Goal: Information Seeking & Learning: Learn about a topic

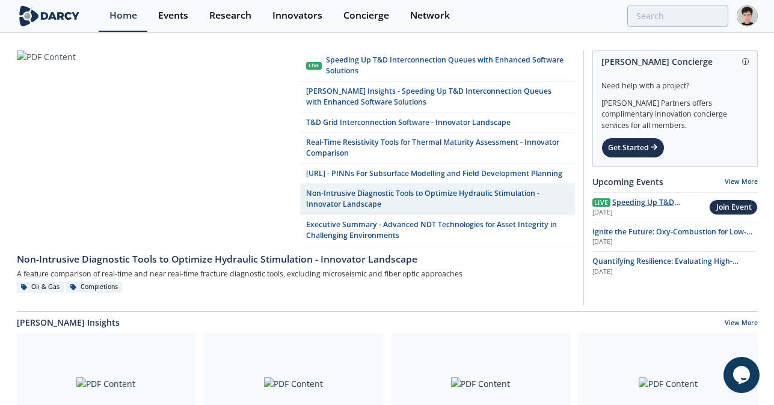
click at [628, 208] on div "[DATE]" at bounding box center [650, 213] width 117 height 10
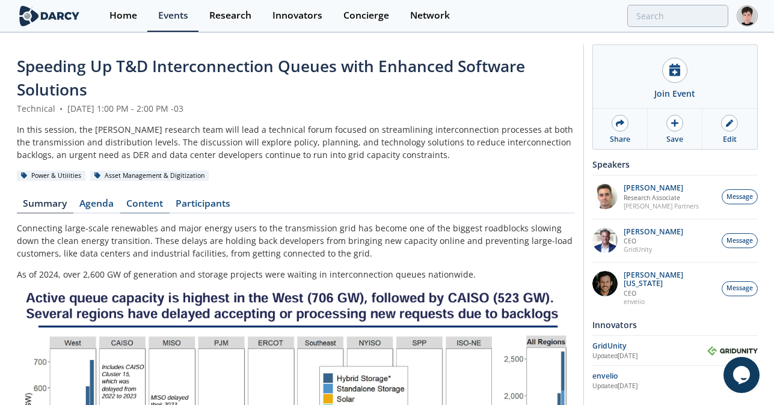
click at [145, 202] on link "Content" at bounding box center [144, 206] width 49 height 14
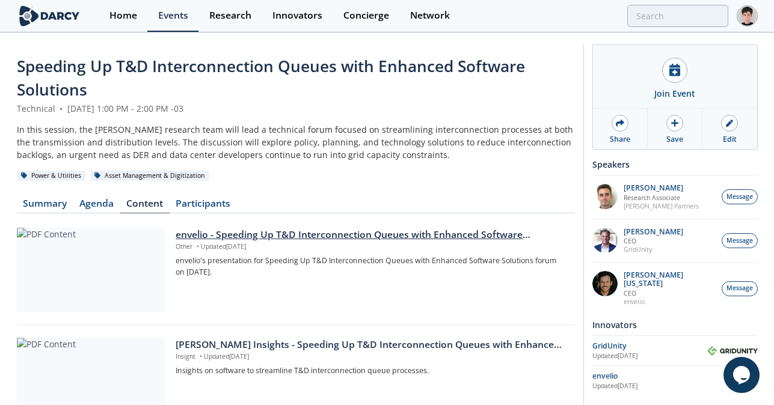
click at [219, 232] on div "envelio - Speeding Up T&D Interconnection Queues with Enhanced Software Solutio…" at bounding box center [371, 235] width 390 height 14
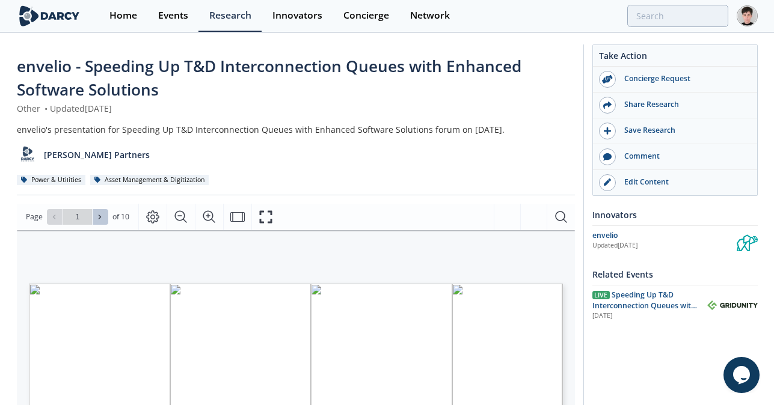
click at [100, 218] on icon at bounding box center [99, 216] width 7 height 7
type input "4"
click at [100, 218] on icon at bounding box center [99, 216] width 7 height 7
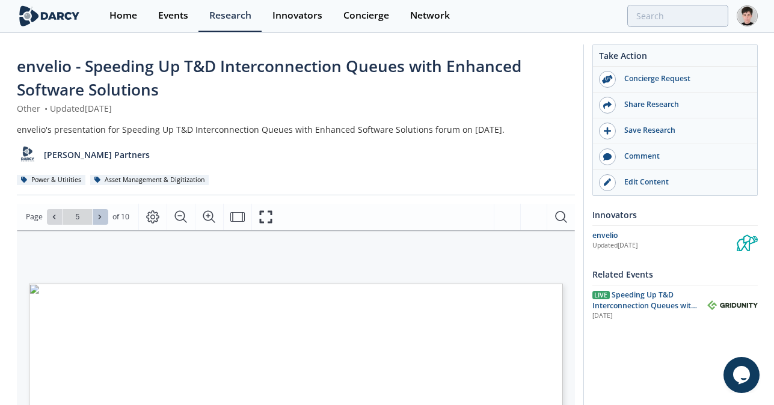
click at [100, 218] on icon at bounding box center [99, 216] width 7 height 7
type input "6"
click at [100, 218] on icon at bounding box center [99, 216] width 7 height 7
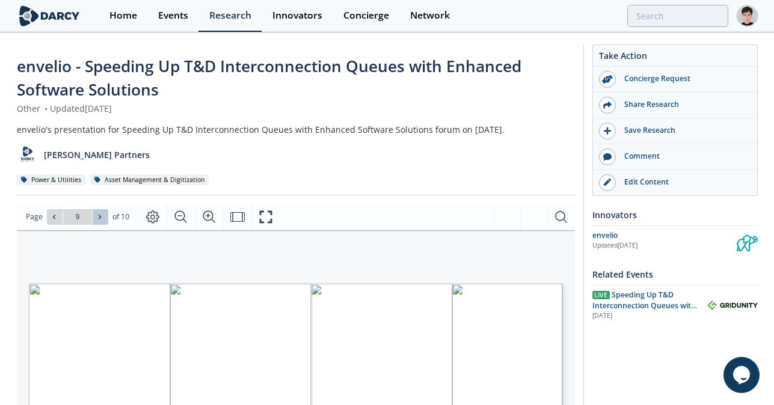
click at [100, 218] on icon at bounding box center [99, 216] width 7 height 7
click at [57, 218] on icon at bounding box center [53, 216] width 7 height 7
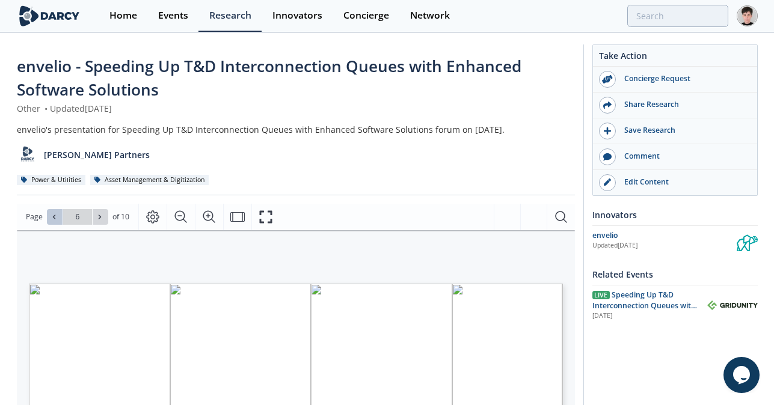
click at [57, 214] on icon at bounding box center [53, 216] width 7 height 7
click at [101, 221] on button at bounding box center [101, 217] width 16 height 16
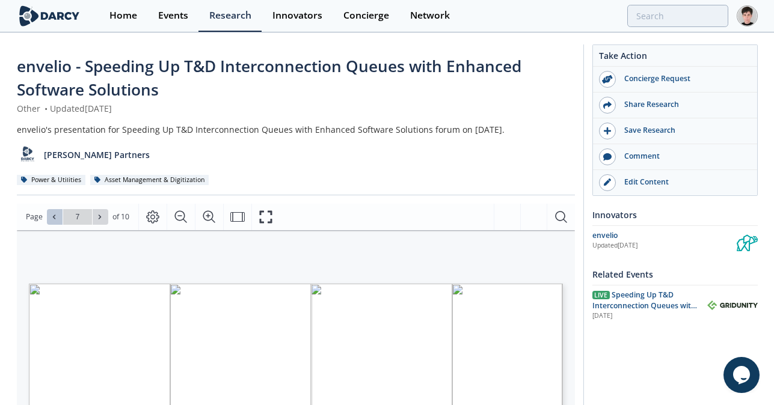
type input "8"
